Goal: Use online tool/utility: Utilize a website feature to perform a specific function

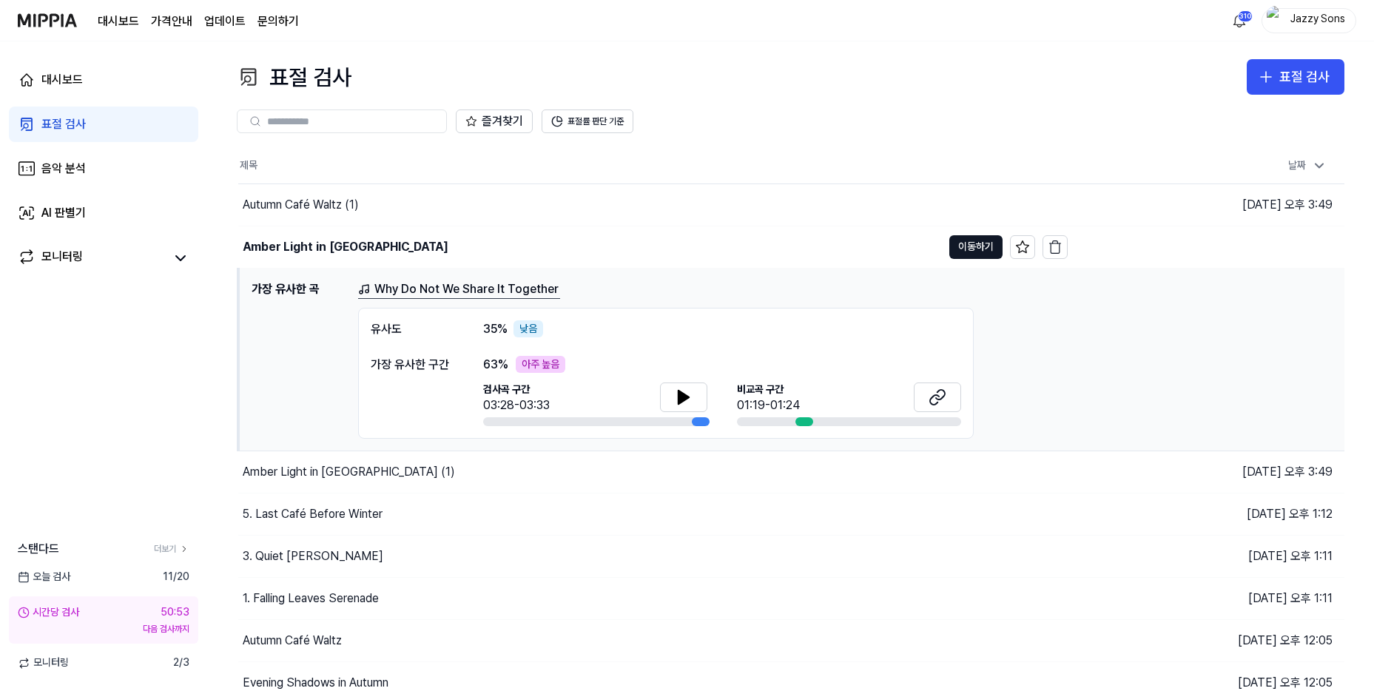
click at [60, 131] on div "표절 검사" at bounding box center [63, 124] width 44 height 18
click at [56, 159] on link "음악 분석" at bounding box center [103, 169] width 189 height 36
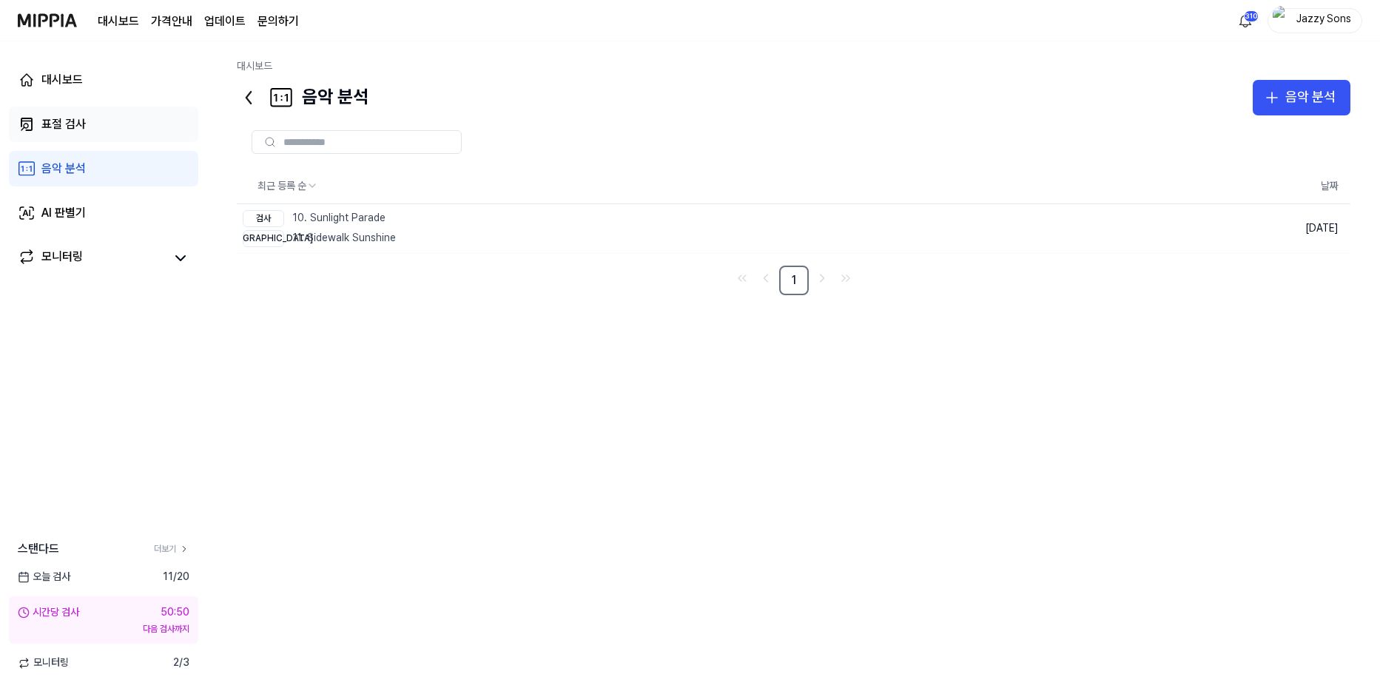
click at [58, 124] on div "표절 검사" at bounding box center [63, 124] width 44 height 18
